Goal: Task Accomplishment & Management: Use online tool/utility

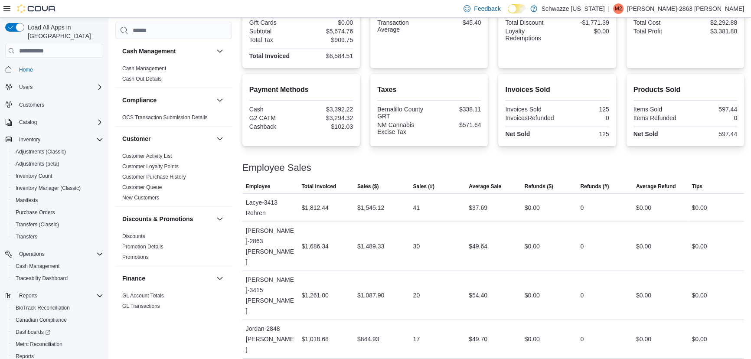
scroll to position [35, 0]
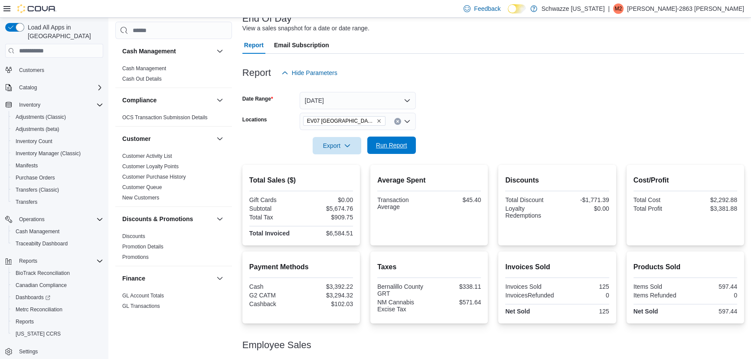
click at [385, 147] on span "Run Report" at bounding box center [391, 145] width 31 height 9
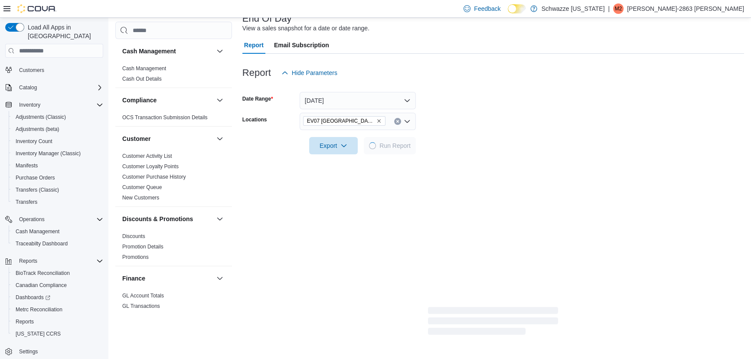
scroll to position [50, 0]
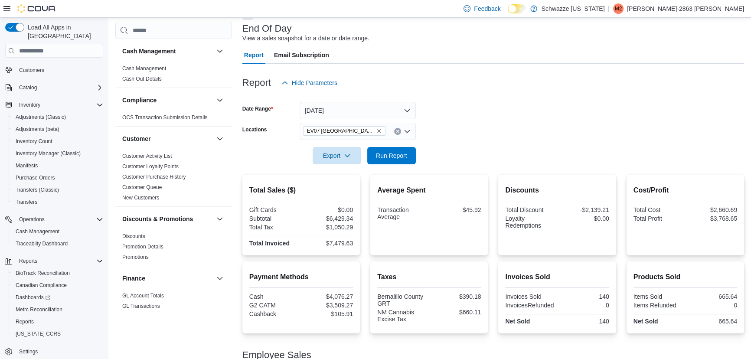
click at [477, 155] on form "Date Range [DATE] Locations [GEOGRAPHIC_DATA] [GEOGRAPHIC_DATA] Export Run Repo…" at bounding box center [493, 128] width 502 height 73
click at [472, 141] on div at bounding box center [493, 143] width 502 height 7
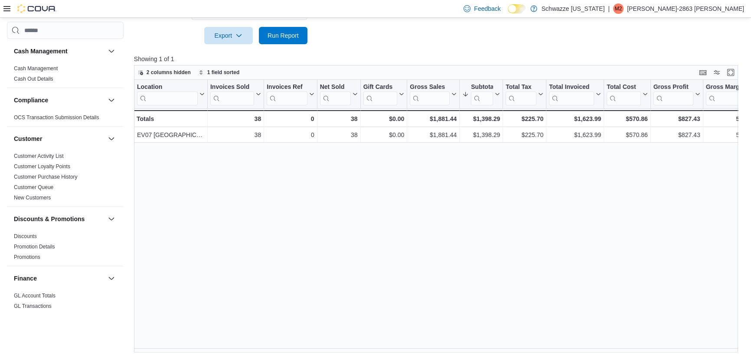
scroll to position [601, 0]
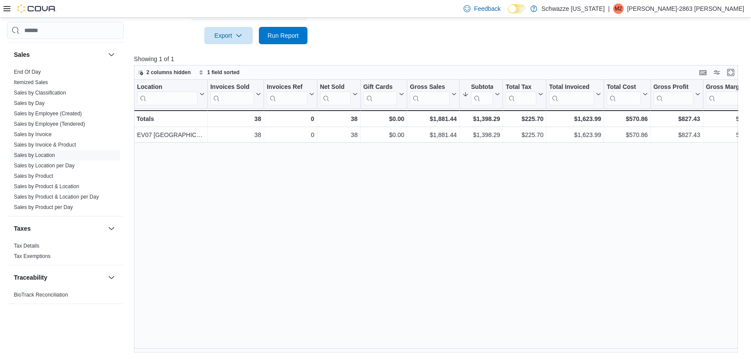
click at [266, 226] on div "Location Click to view column header actions Invoices Sold Click to view column…" at bounding box center [439, 216] width 610 height 273
click at [278, 36] on span "Run Report" at bounding box center [283, 35] width 31 height 9
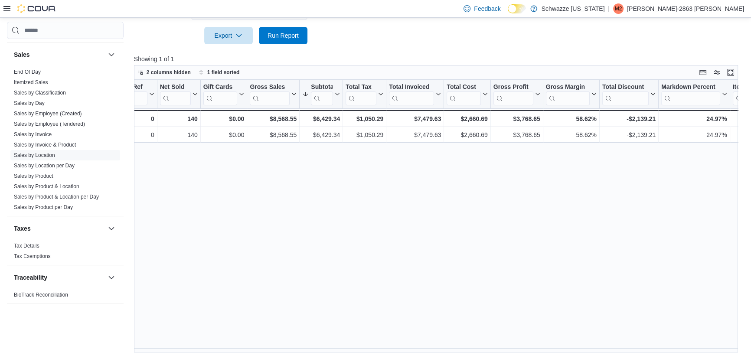
scroll to position [0, 183]
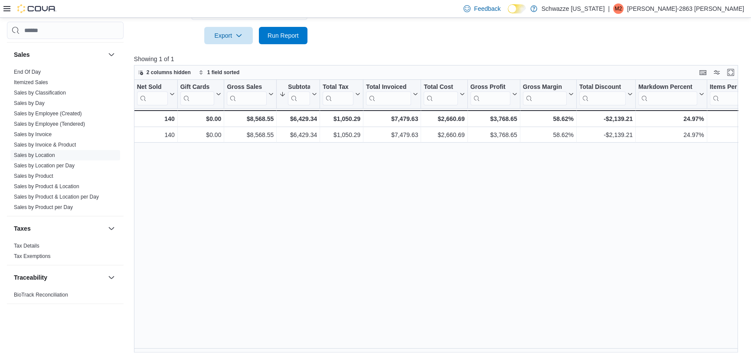
drag, startPoint x: 383, startPoint y: 172, endPoint x: 402, endPoint y: 175, distance: 19.8
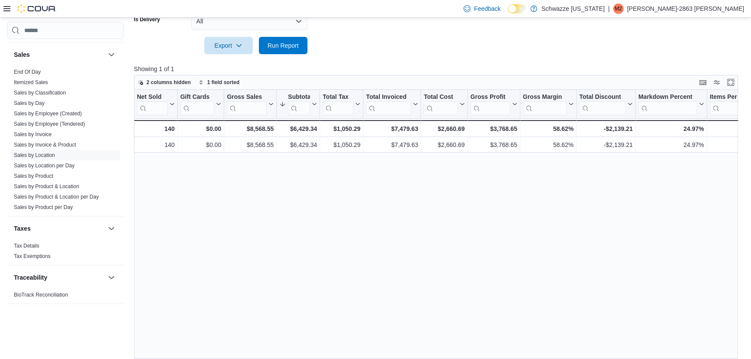
click at [386, 168] on div "Location Click to view column header actions Invoices Sold Click to view column…" at bounding box center [439, 226] width 610 height 273
click at [388, 168] on div "Location Click to view column header actions Invoices Sold Click to view column…" at bounding box center [439, 226] width 610 height 273
click at [373, 164] on div "Location Click to view column header actions Invoices Sold Click to view column…" at bounding box center [439, 226] width 610 height 273
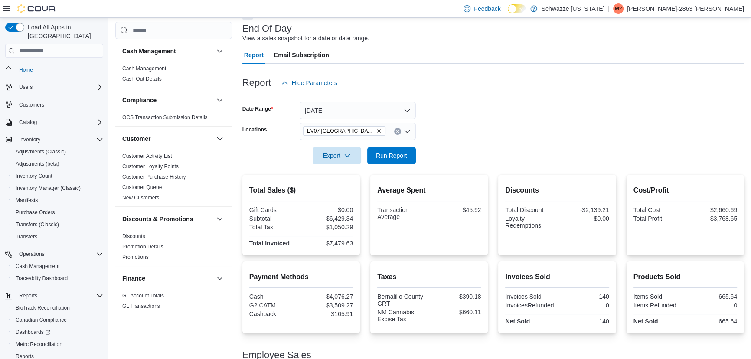
scroll to position [35, 0]
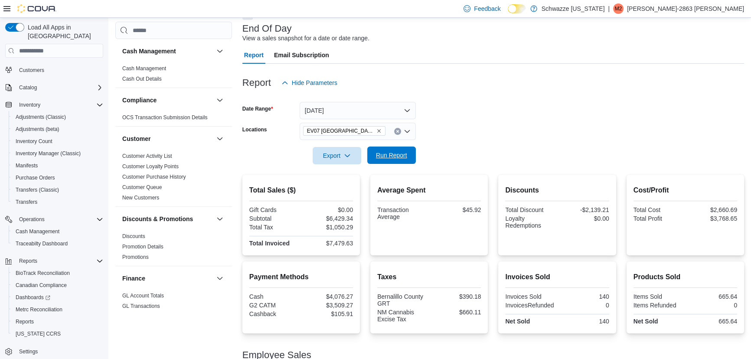
click at [403, 154] on span "Run Report" at bounding box center [391, 155] width 31 height 9
click at [485, 143] on div at bounding box center [493, 143] width 502 height 7
click at [482, 118] on form "Date Range [DATE] Locations [GEOGRAPHIC_DATA] [GEOGRAPHIC_DATA] Export Run Repo…" at bounding box center [493, 128] width 502 height 73
click at [484, 128] on form "Date Range [DATE] Locations [GEOGRAPHIC_DATA] [GEOGRAPHIC_DATA] Export Run Repo…" at bounding box center [493, 128] width 502 height 73
click at [485, 111] on form "Date Range [DATE] Locations [GEOGRAPHIC_DATA] [GEOGRAPHIC_DATA] Export Run Repo…" at bounding box center [493, 128] width 502 height 73
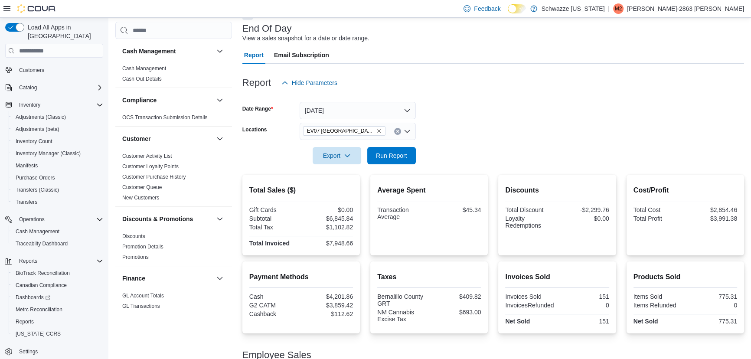
drag, startPoint x: 484, startPoint y: 107, endPoint x: 451, endPoint y: 278, distance: 174.5
click at [523, 133] on form "Date Range [DATE] Locations [GEOGRAPHIC_DATA] [GEOGRAPHIC_DATA] Export Run Repo…" at bounding box center [493, 128] width 502 height 73
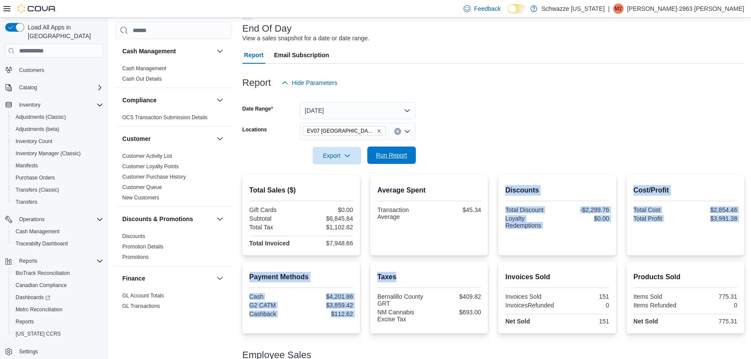
click at [408, 161] on span "Run Report" at bounding box center [392, 155] width 38 height 17
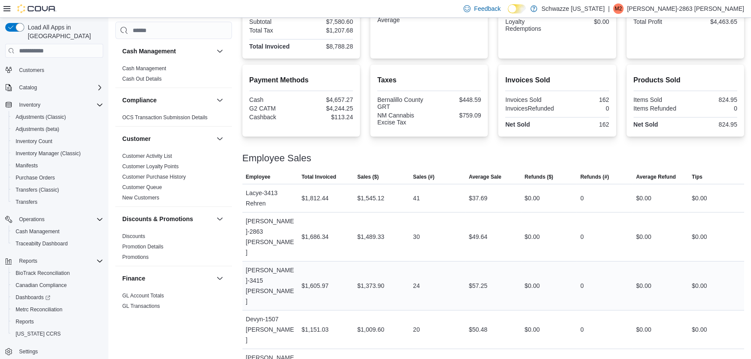
scroll to position [265, 0]
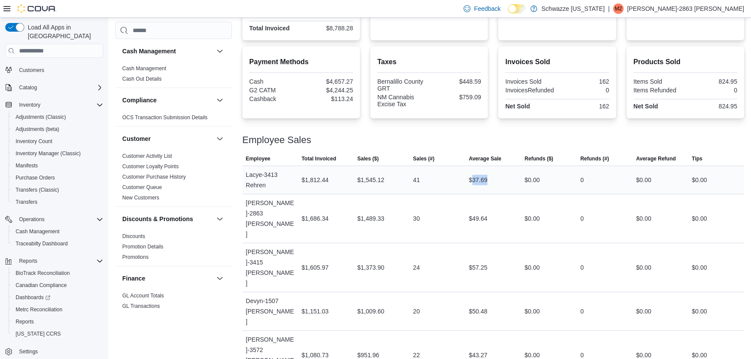
drag, startPoint x: 475, startPoint y: 178, endPoint x: 501, endPoint y: 184, distance: 26.7
click at [501, 184] on div "$37.69" at bounding box center [493, 179] width 56 height 17
drag, startPoint x: 476, startPoint y: 206, endPoint x: 501, endPoint y: 204, distance: 25.2
click at [501, 210] on div "$49.64" at bounding box center [493, 218] width 56 height 17
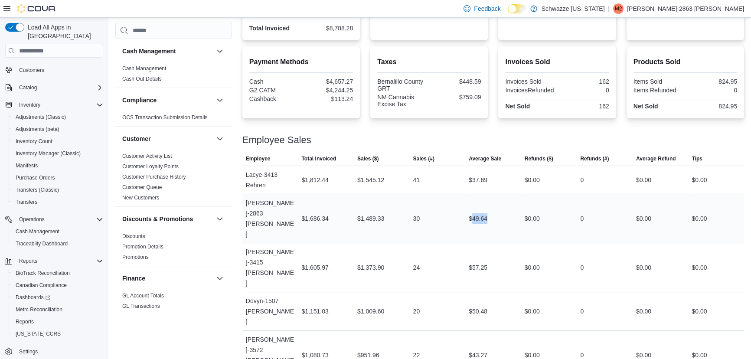
click at [506, 210] on div "$49.64" at bounding box center [493, 218] width 56 height 17
drag, startPoint x: 474, startPoint y: 309, endPoint x: 512, endPoint y: 316, distance: 38.8
drag, startPoint x: 473, startPoint y: 334, endPoint x: 499, endPoint y: 334, distance: 26.0
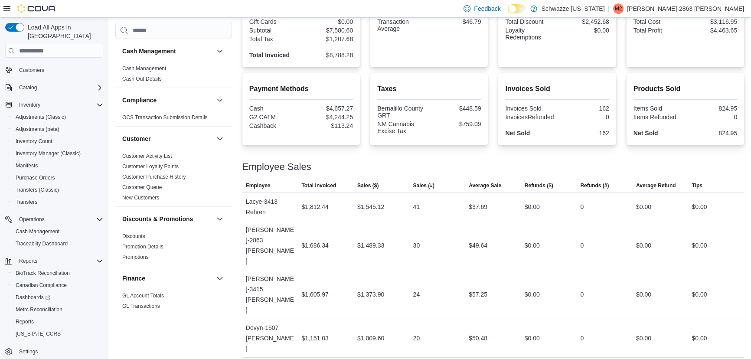
scroll to position [236, 0]
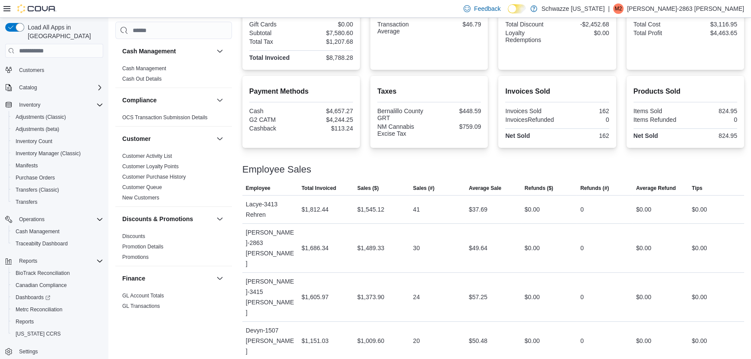
drag, startPoint x: 518, startPoint y: 289, endPoint x: 596, endPoint y: 304, distance: 79.6
click at [529, 322] on tr "Employee Devyn-1507 [PERSON_NAME] Total Invoiced $1,151.03 Sales ($) $1,009.60 …" at bounding box center [493, 341] width 502 height 39
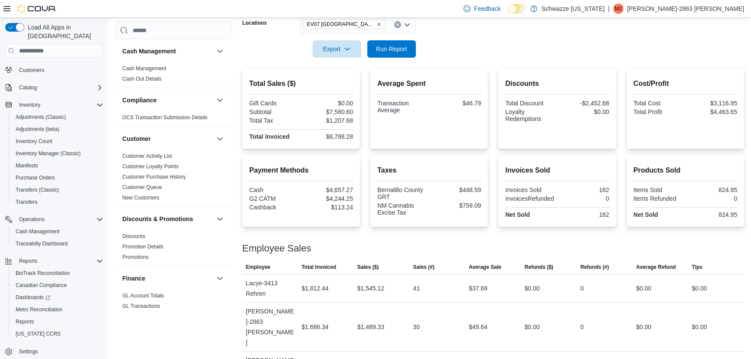
scroll to position [49, 0]
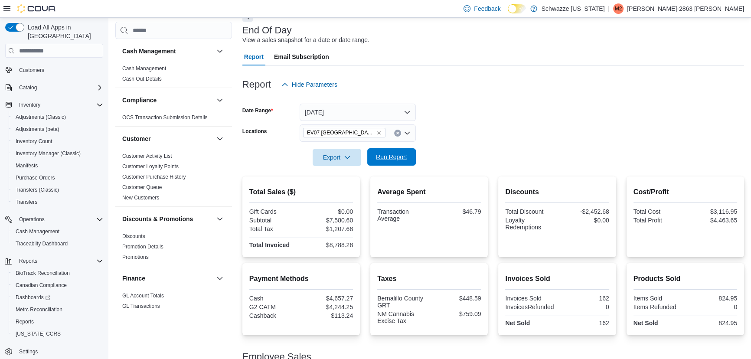
click at [379, 157] on span "Run Report" at bounding box center [391, 157] width 31 height 9
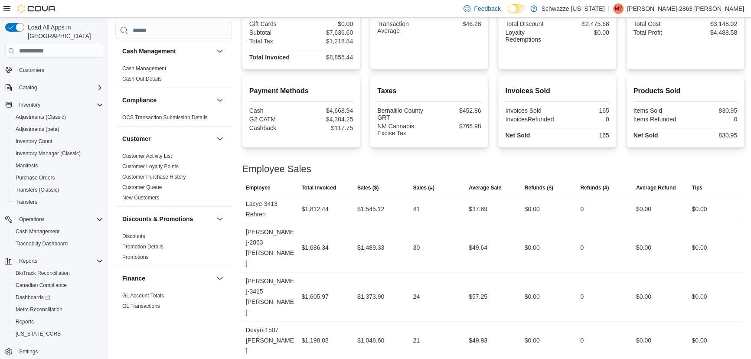
scroll to position [78, 0]
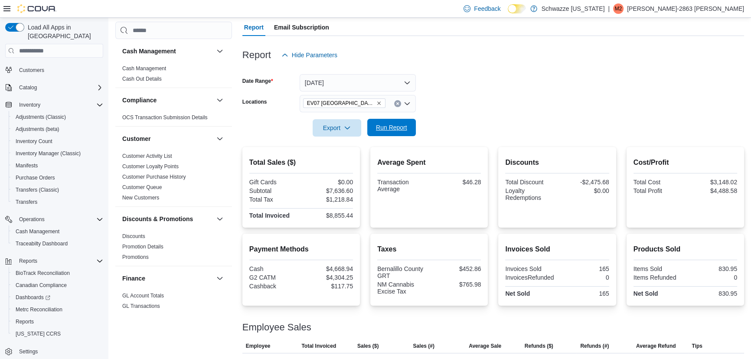
click at [392, 130] on span "Run Report" at bounding box center [391, 127] width 31 height 9
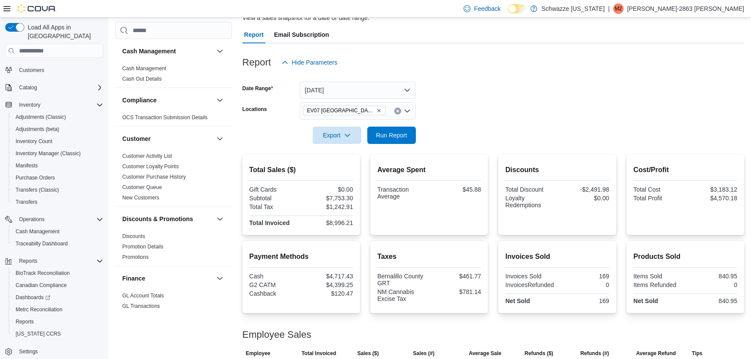
scroll to position [69, 0]
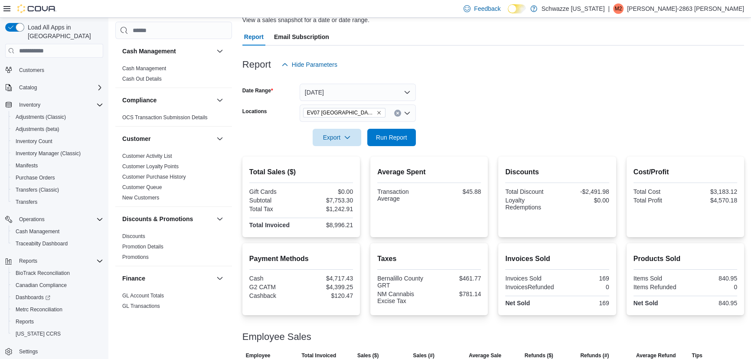
click at [460, 125] on div at bounding box center [493, 125] width 502 height 7
click at [461, 117] on form "Date Range [DATE] Locations [GEOGRAPHIC_DATA] [GEOGRAPHIC_DATA] Export Run Repo…" at bounding box center [493, 109] width 502 height 73
click at [407, 126] on div at bounding box center [493, 125] width 502 height 7
click at [405, 134] on span "Run Report" at bounding box center [391, 137] width 31 height 9
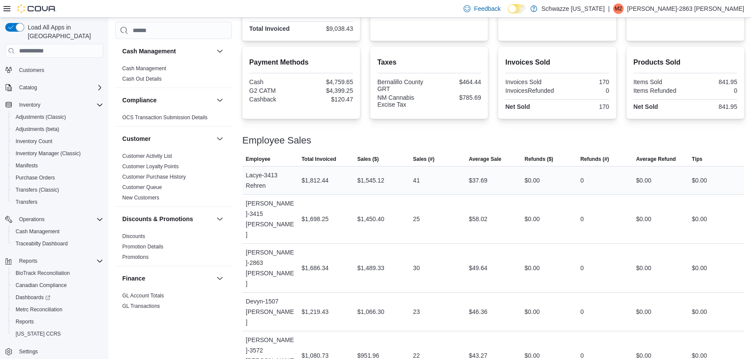
scroll to position [265, 0]
